Goal: Transaction & Acquisition: Purchase product/service

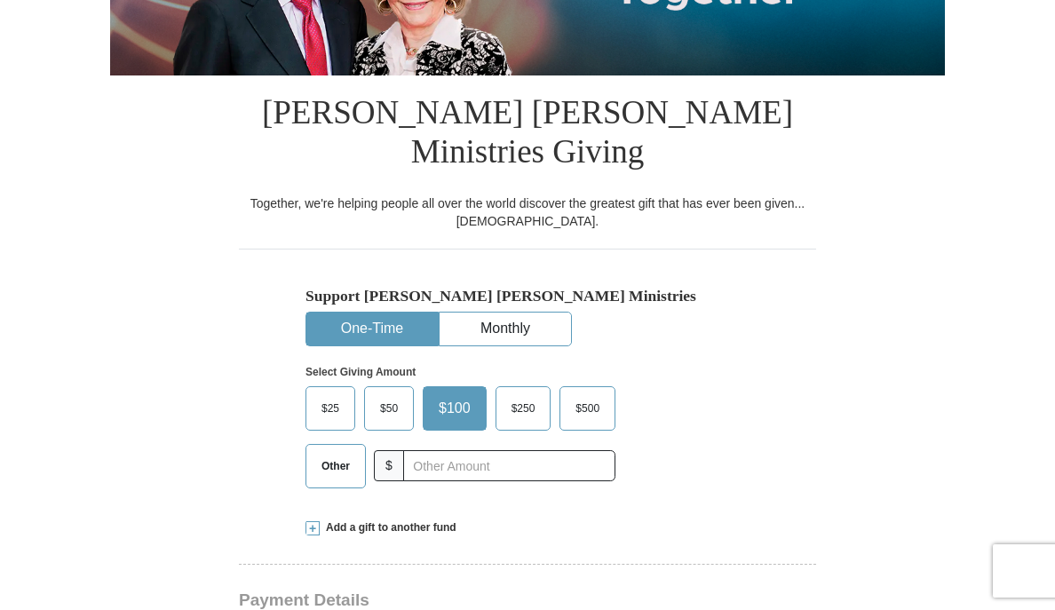
scroll to position [355, 0]
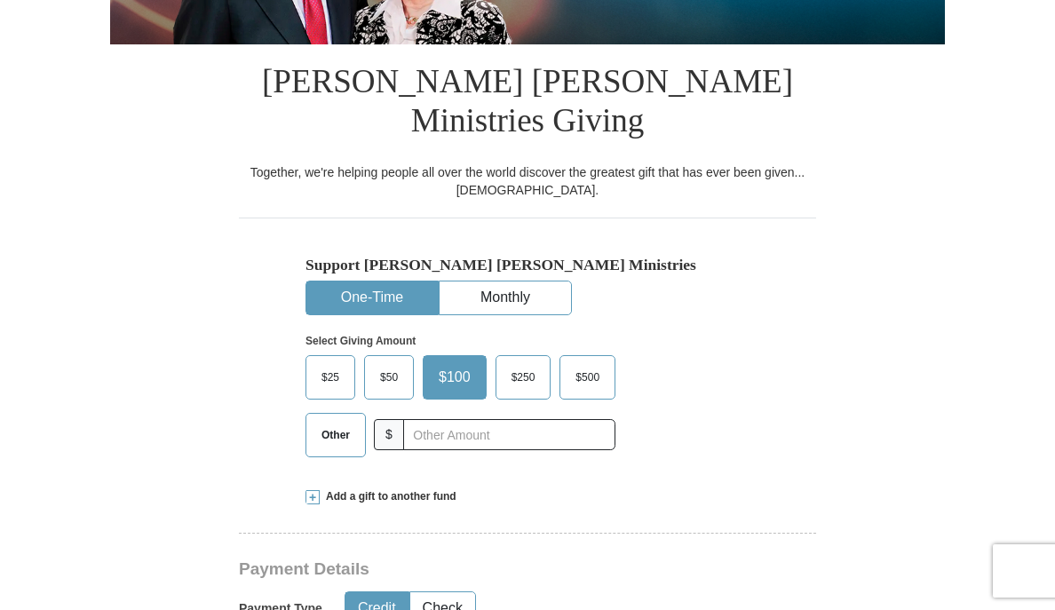
click at [330, 422] on span "Other" at bounding box center [336, 435] width 46 height 27
click at [0, 0] on input "Other" at bounding box center [0, 0] width 0 height 0
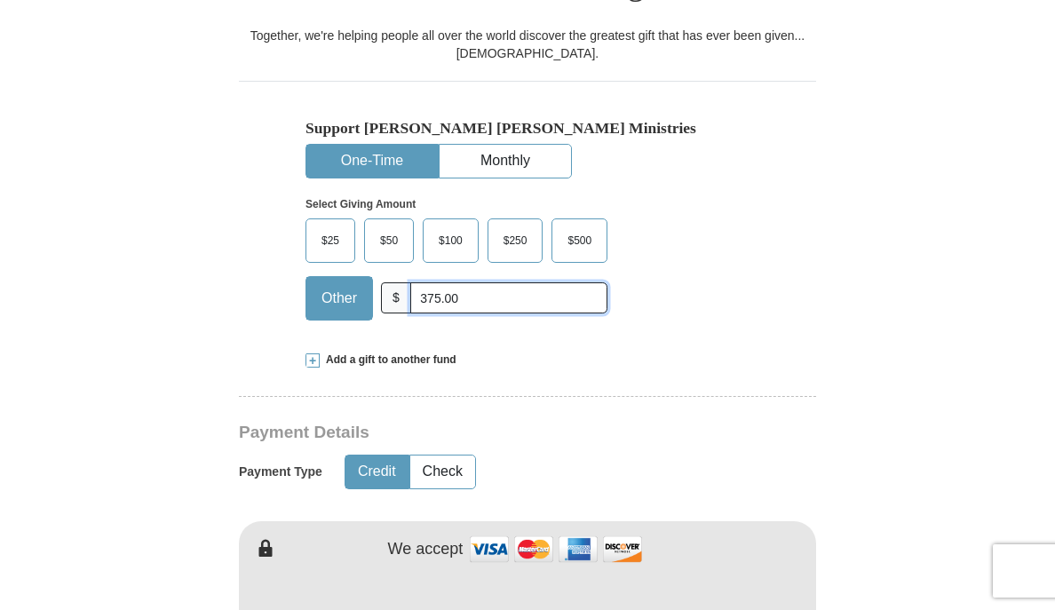
scroll to position [533, 0]
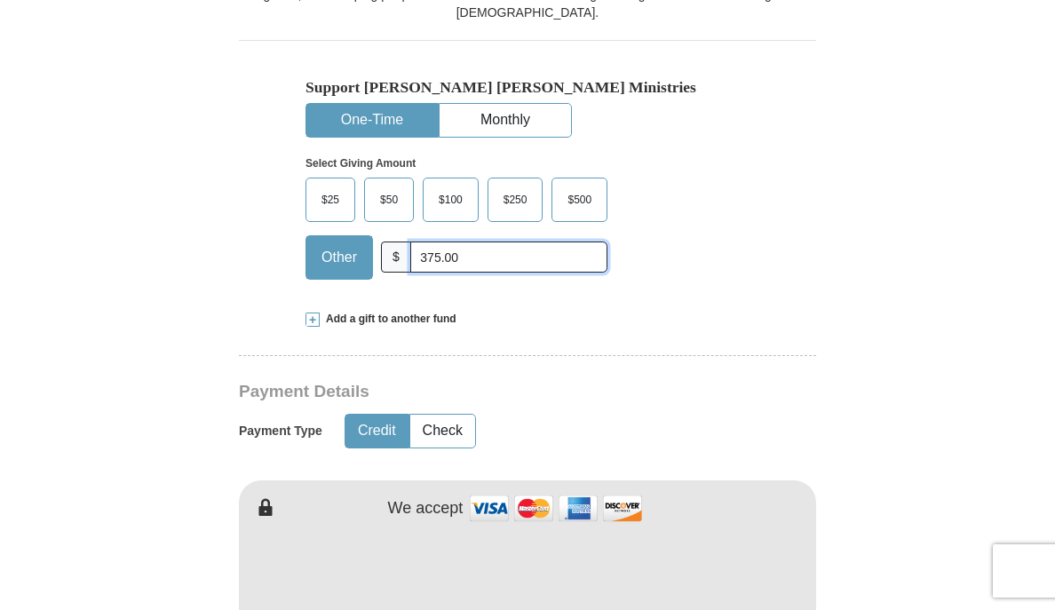
type input "375.00"
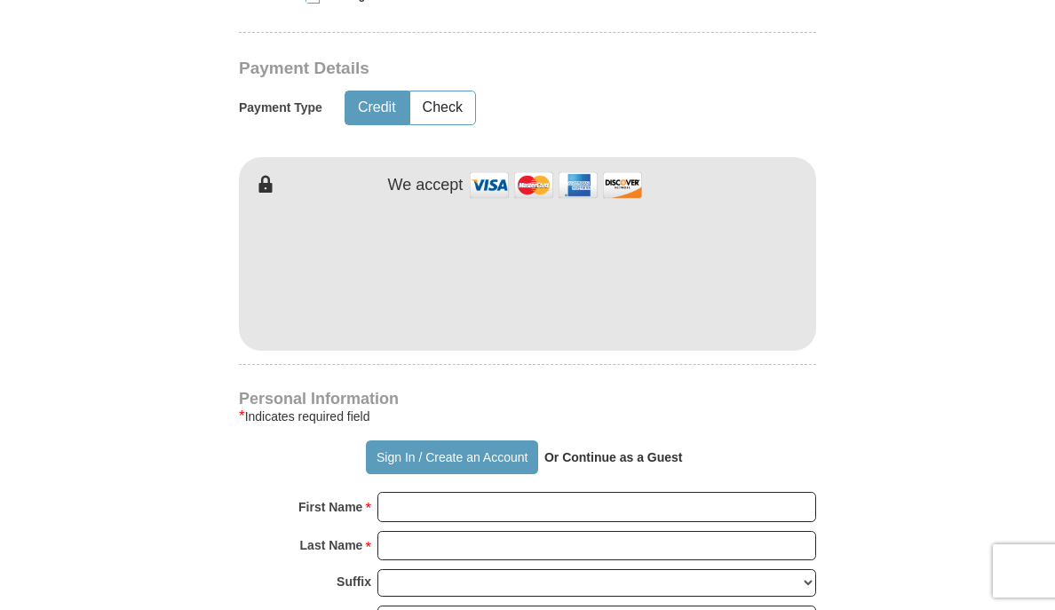
scroll to position [888, 0]
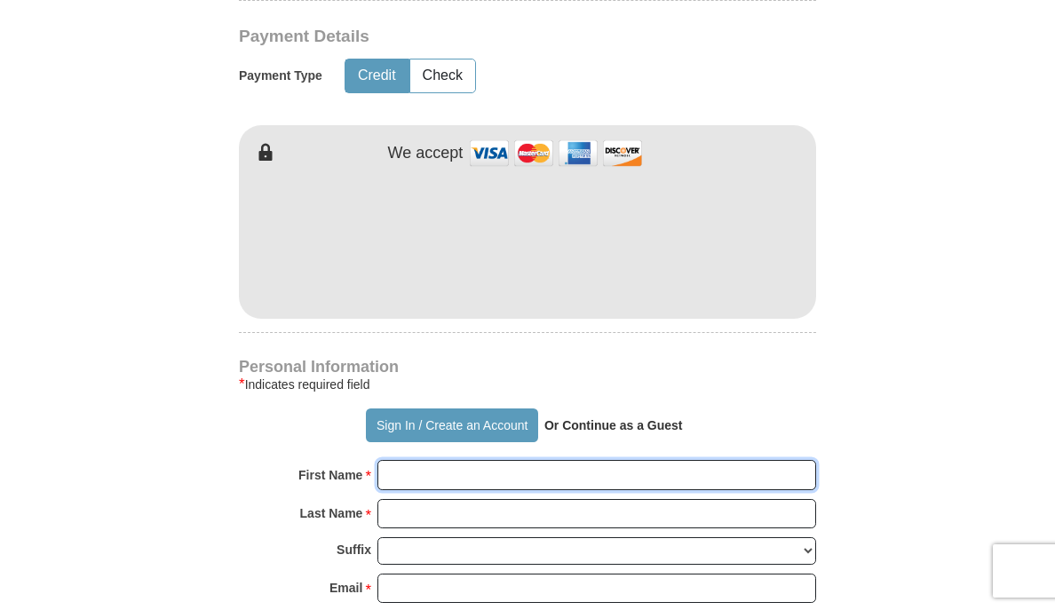
click at [408, 460] on input "First Name *" at bounding box center [596, 475] width 439 height 30
type input "[PERSON_NAME]"
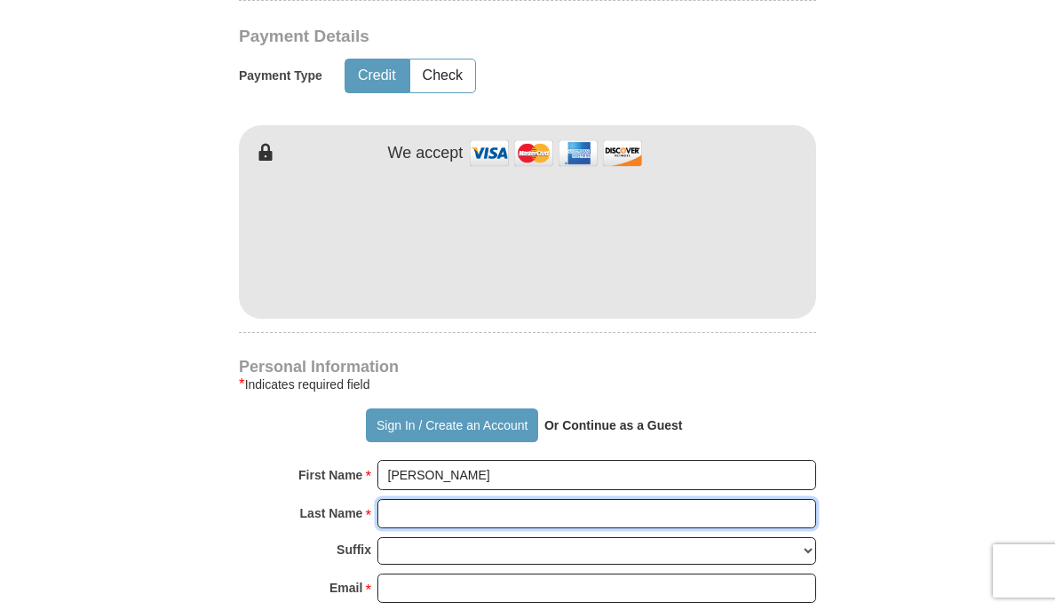
click at [389, 499] on input "Last Name *" at bounding box center [596, 514] width 439 height 30
type input "[PERSON_NAME]"
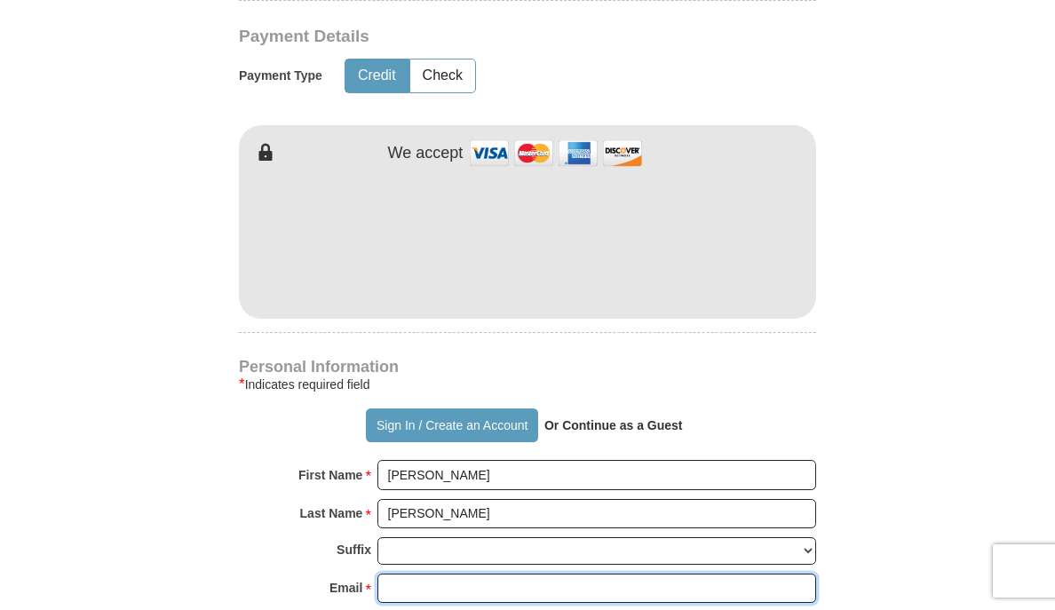
click at [426, 574] on input "Email *" at bounding box center [596, 589] width 439 height 30
type input "[EMAIL_ADDRESS][DOMAIN_NAME]"
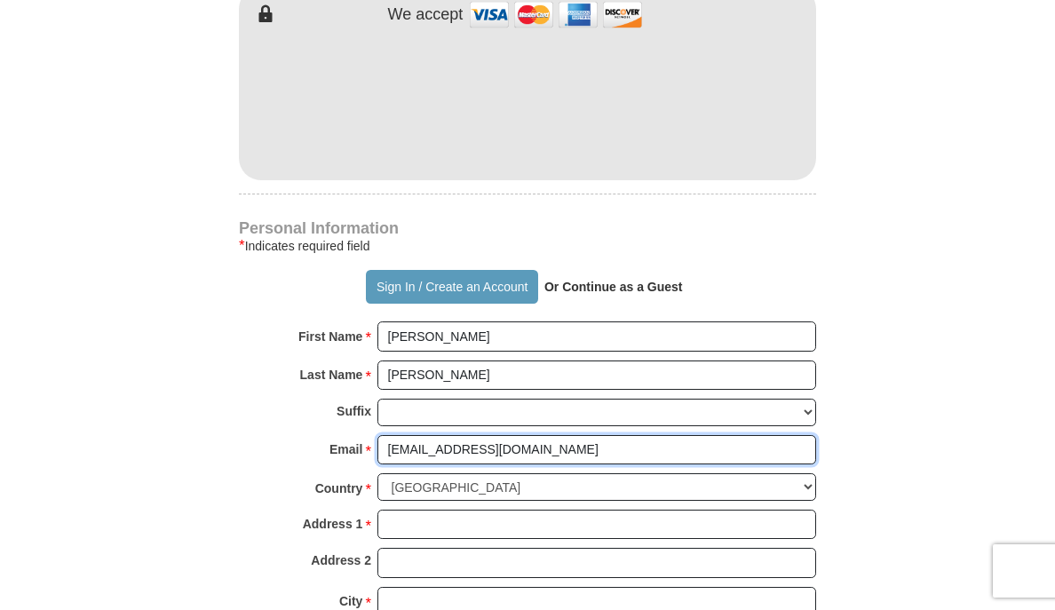
scroll to position [1065, 0]
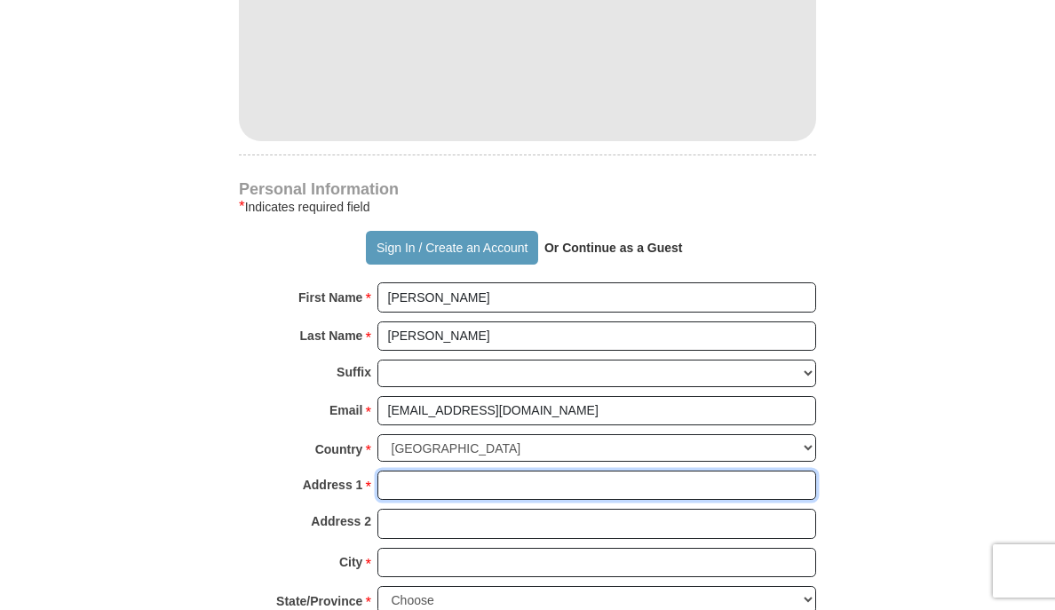
click at [408, 471] on input "Address 1 *" at bounding box center [596, 486] width 439 height 30
type input "[STREET_ADDRESS][PERSON_NAME]"
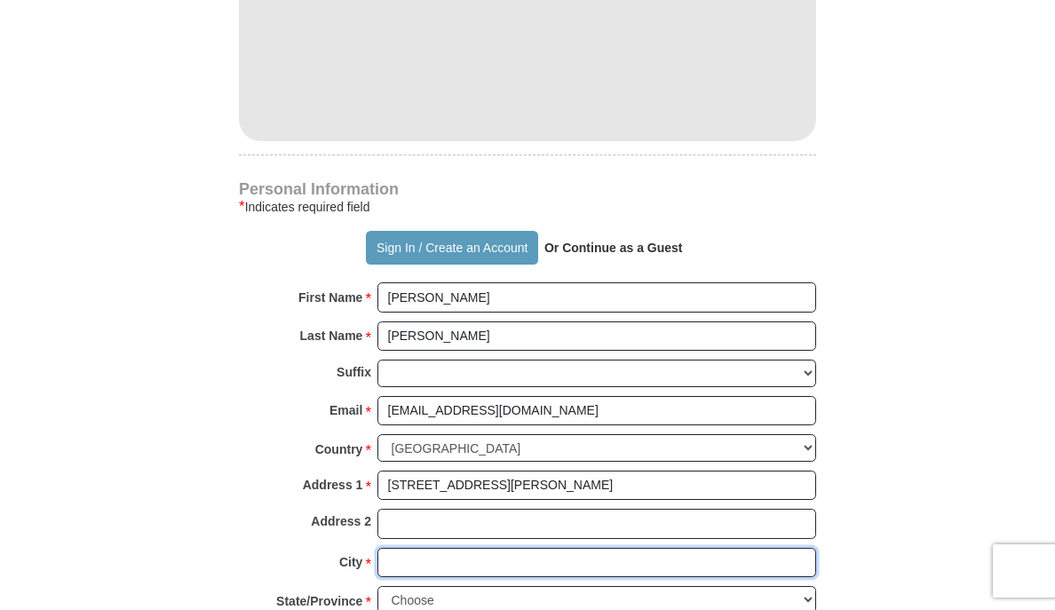
type input "[GEOGRAPHIC_DATA]"
select select "PA"
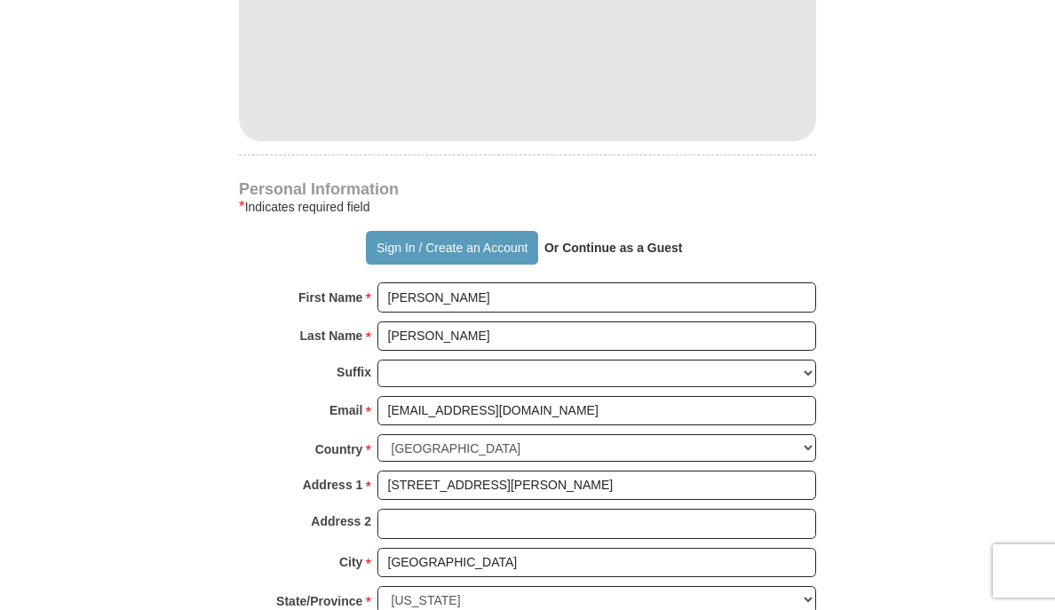
type input "19119"
type input "2154245178"
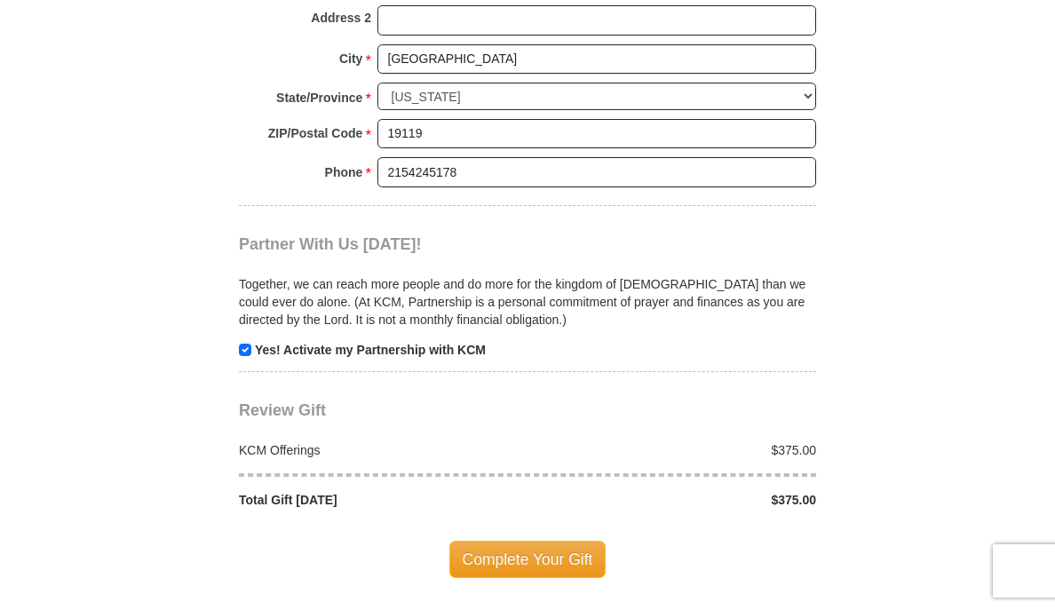
scroll to position [1598, 0]
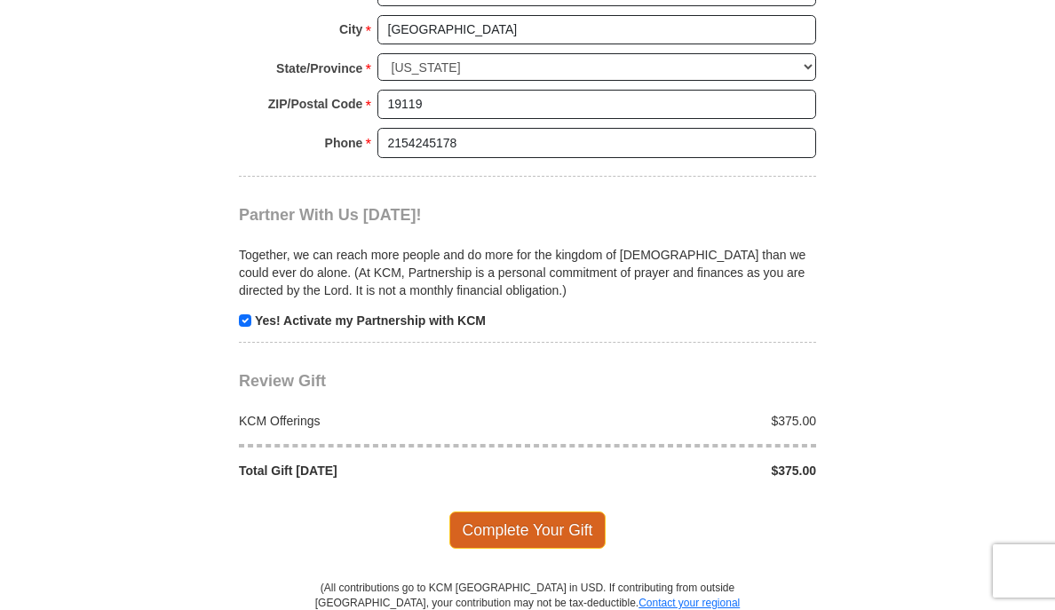
click at [547, 511] on span "Complete Your Gift" at bounding box center [527, 529] width 157 height 37
